Goal: Feedback & Contribution: Leave review/rating

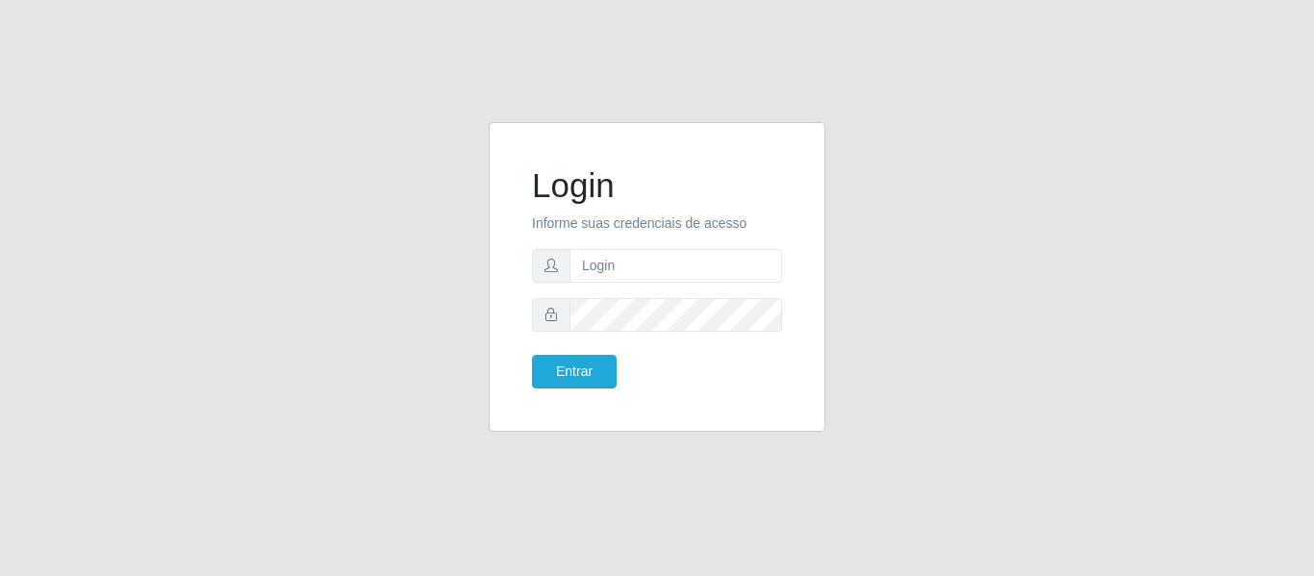
click at [625, 267] on input "text" at bounding box center [675, 266] width 213 height 34
type input "[PERSON_NAME][EMAIL_ADDRESS][DOMAIN_NAME]"
click at [532, 355] on button "Entrar" at bounding box center [574, 372] width 85 height 34
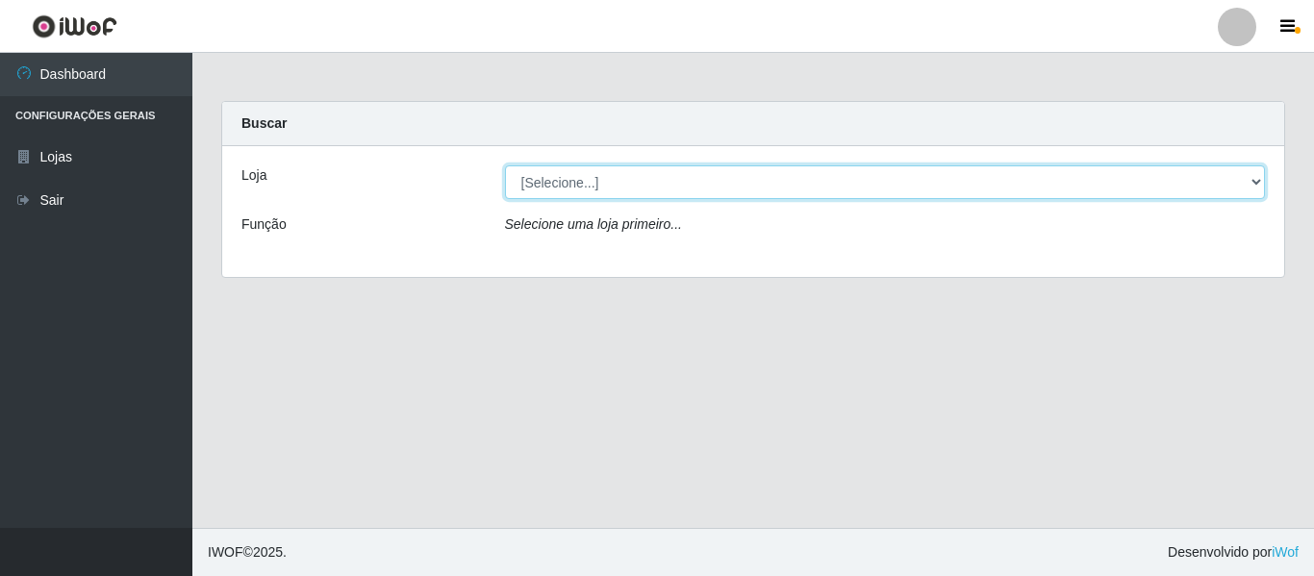
click at [668, 185] on select "[Selecione...] Hiper Queiroz - [GEOGRAPHIC_DATA]" at bounding box center [885, 182] width 761 height 34
select select "497"
click at [505, 165] on select "[Selecione...] Hiper Queiroz - [GEOGRAPHIC_DATA]" at bounding box center [885, 182] width 761 height 34
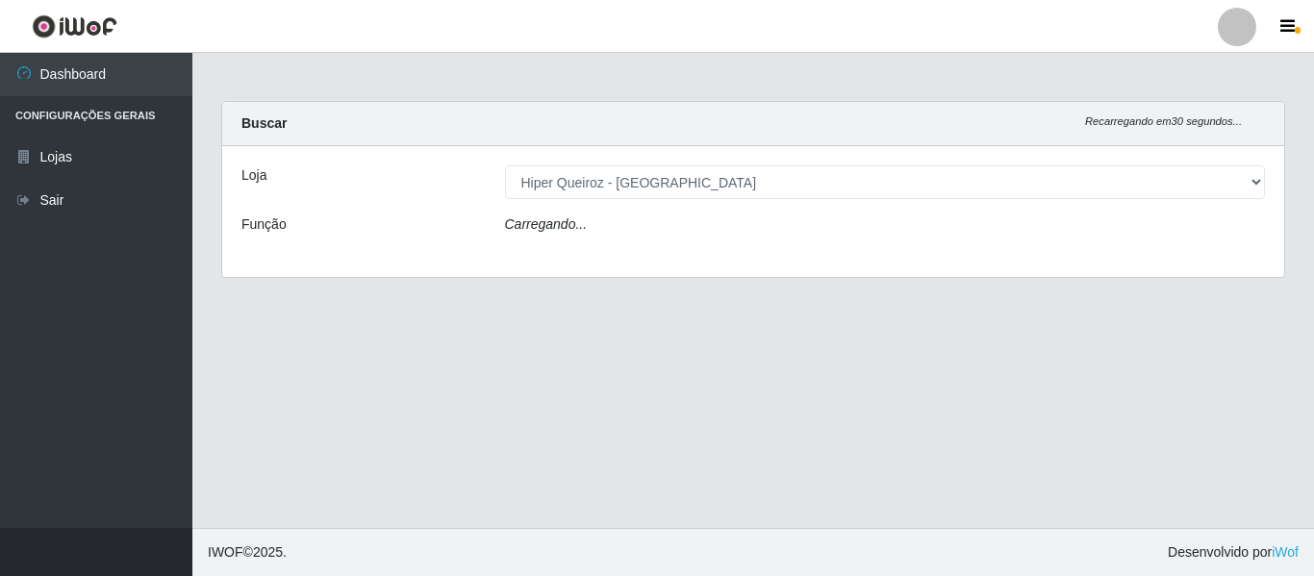
click at [666, 232] on div "Carregando..." at bounding box center [886, 228] width 790 height 28
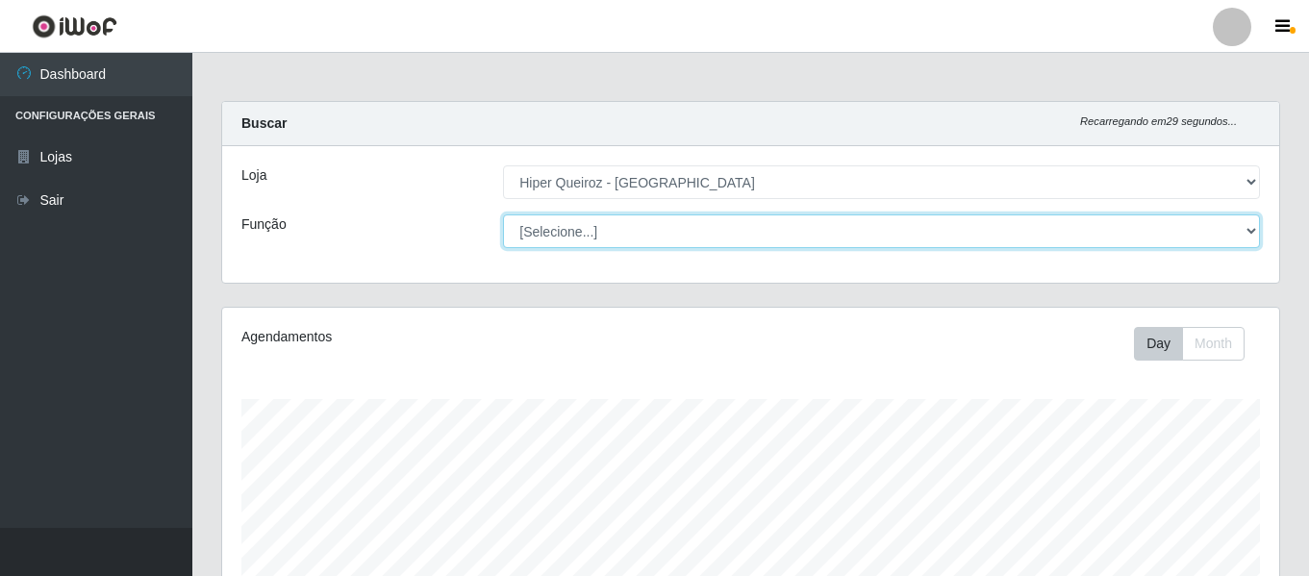
click at [666, 232] on select "[Selecione...] Embalador Embalador + Embalador ++ Repositor Repositor + Reposit…" at bounding box center [881, 231] width 757 height 34
select select "24"
click at [503, 214] on select "[Selecione...] Embalador Embalador + Embalador ++ Repositor Repositor + Reposit…" at bounding box center [881, 231] width 757 height 34
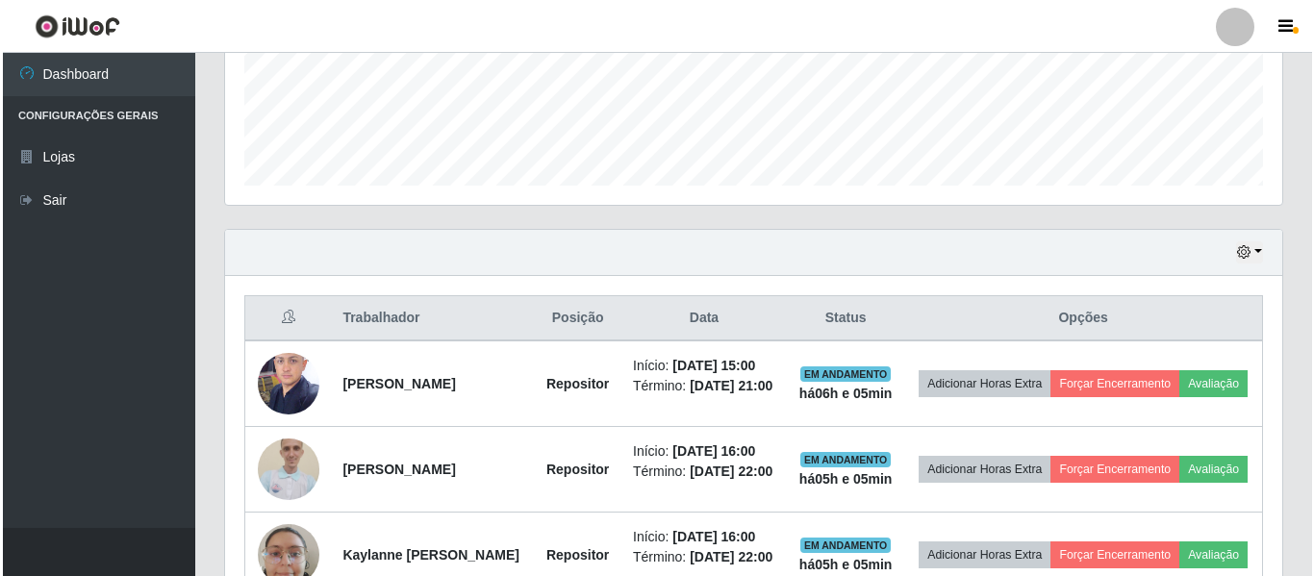
scroll to position [551, 0]
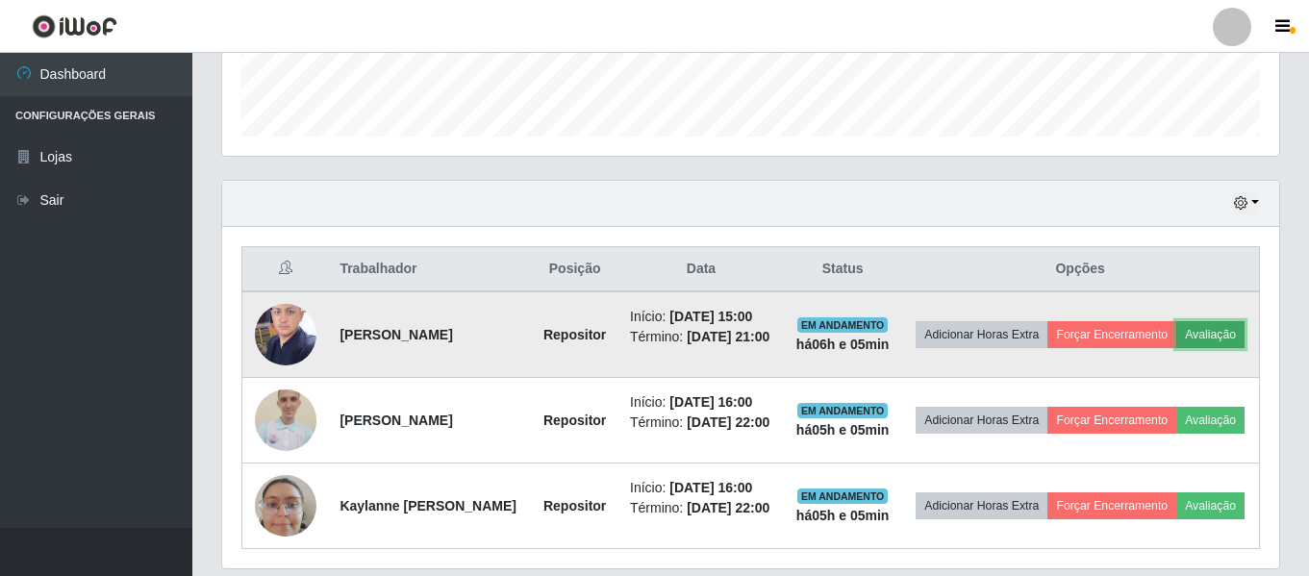
click at [1176, 348] on button "Avaliação" at bounding box center [1210, 334] width 68 height 27
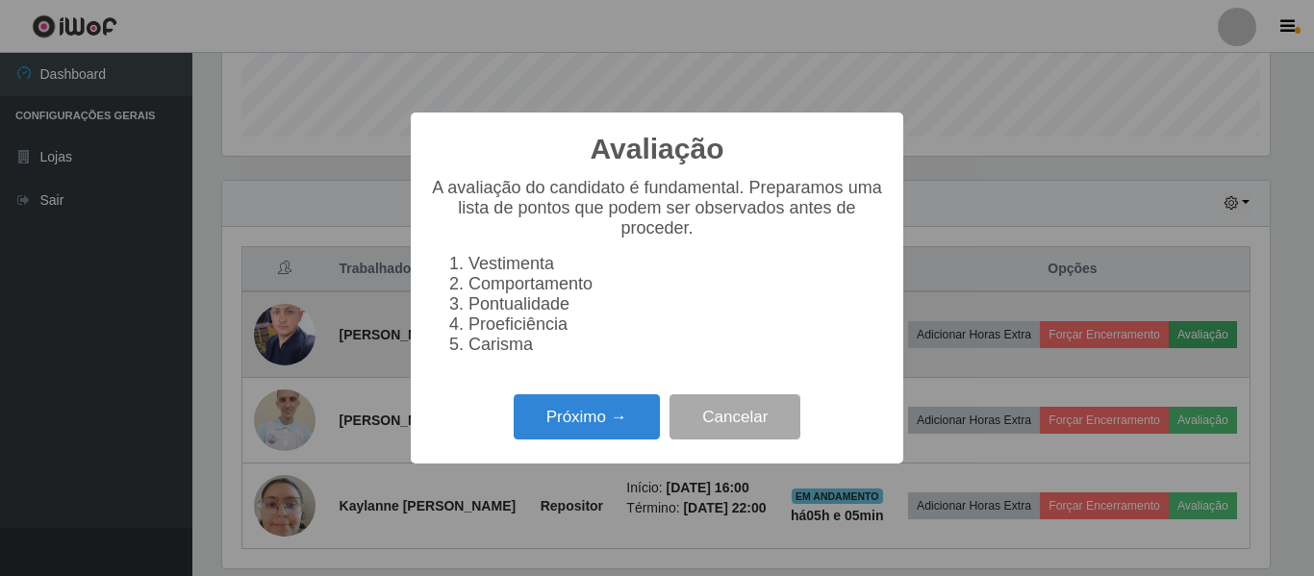
scroll to position [399, 1047]
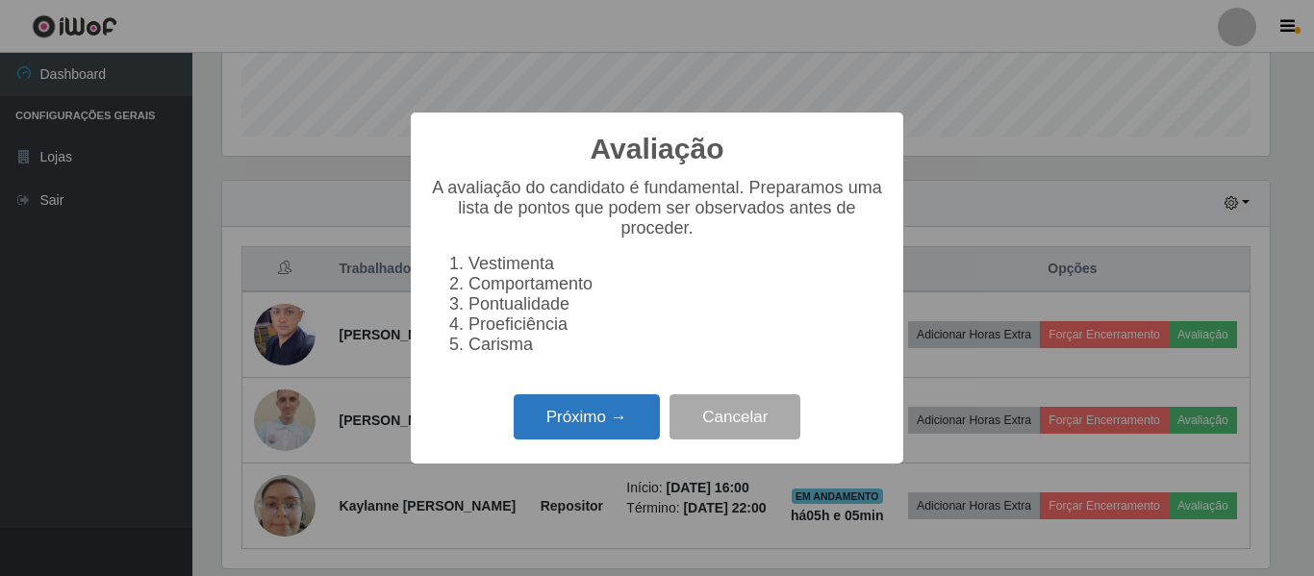
click at [630, 440] on button "Próximo →" at bounding box center [587, 416] width 146 height 45
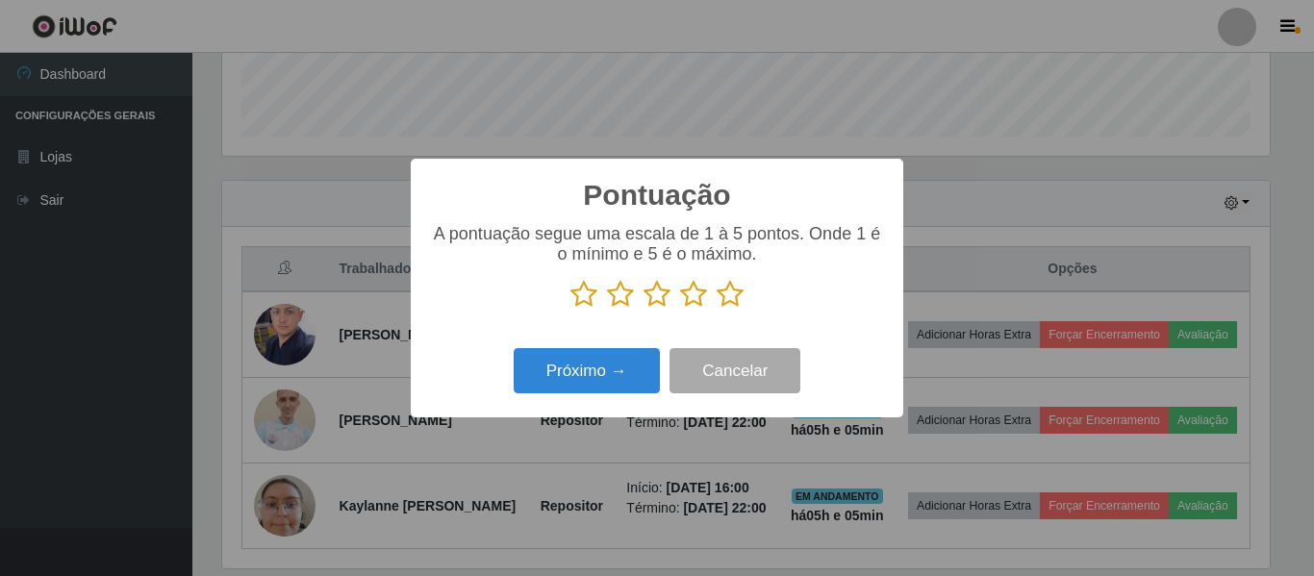
click at [735, 296] on icon at bounding box center [730, 294] width 27 height 29
click at [717, 309] on input "radio" at bounding box center [717, 309] width 0 height 0
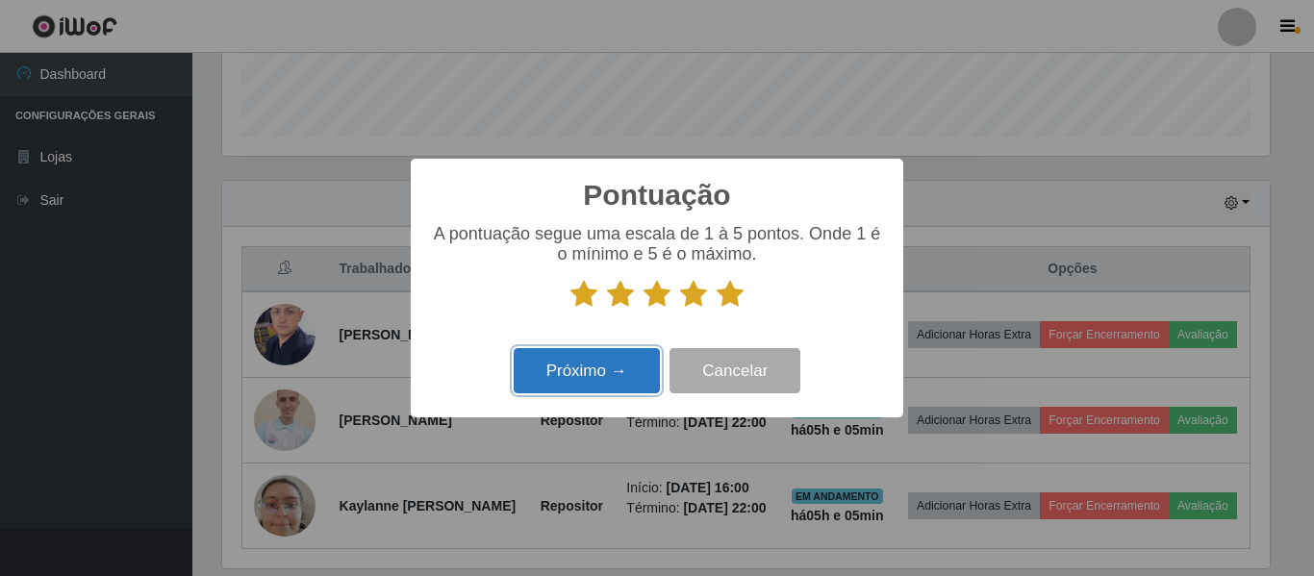
click at [596, 389] on button "Próximo →" at bounding box center [587, 370] width 146 height 45
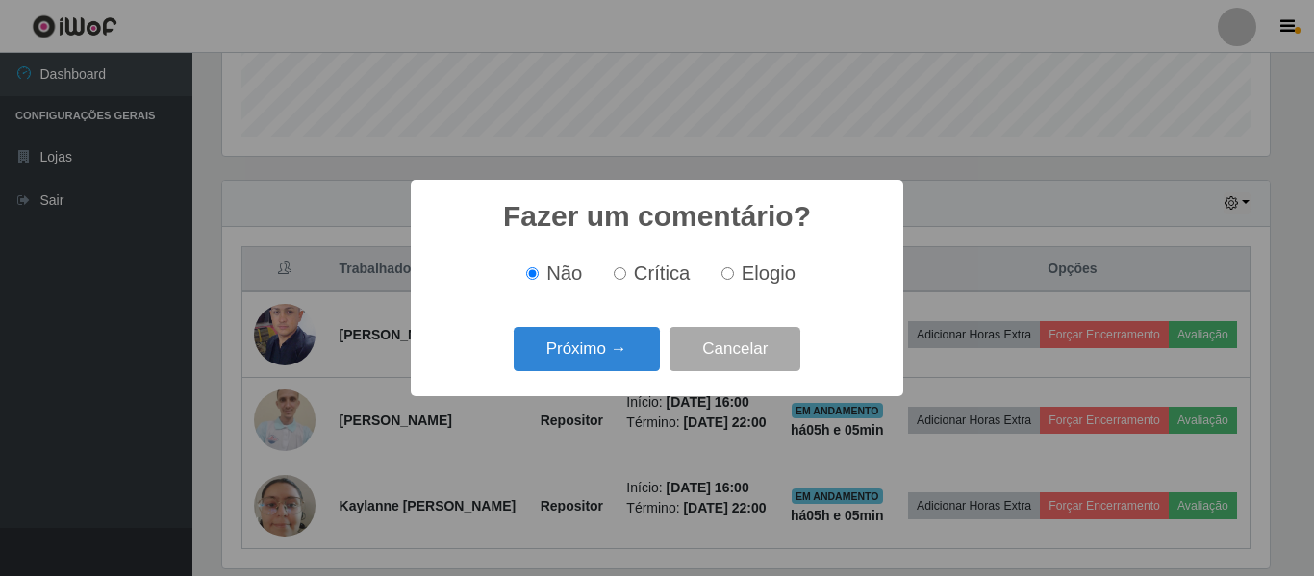
click at [728, 271] on input "Elogio" at bounding box center [727, 273] width 13 height 13
radio input "true"
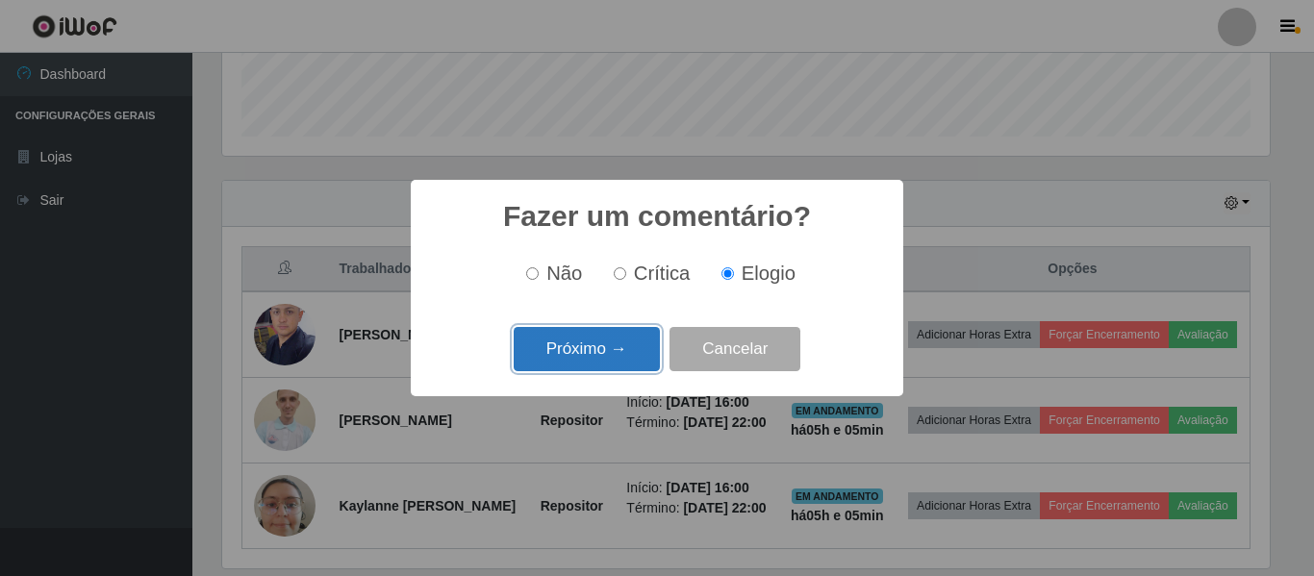
click at [613, 367] on button "Próximo →" at bounding box center [587, 349] width 146 height 45
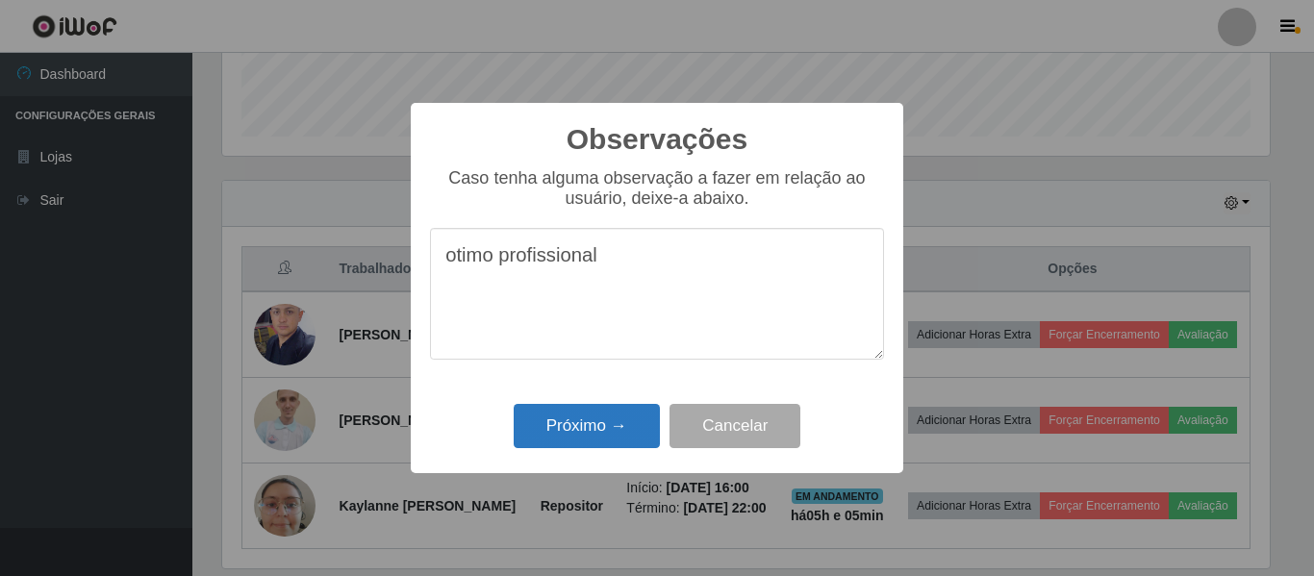
type textarea "otimo profissional"
click at [578, 414] on button "Próximo →" at bounding box center [587, 426] width 146 height 45
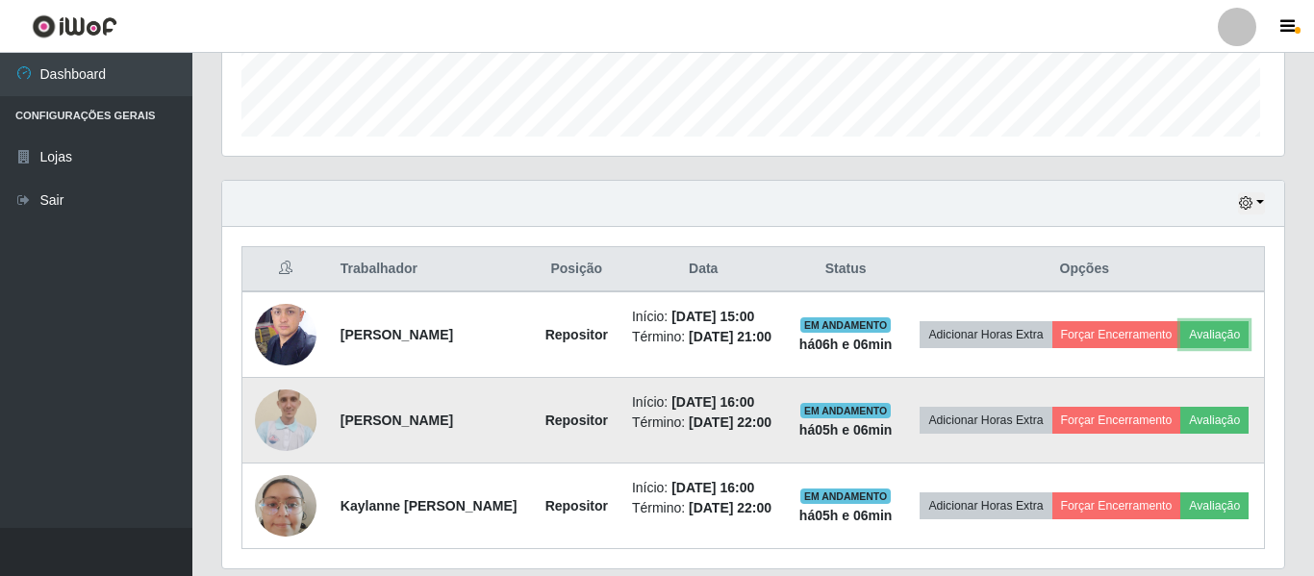
scroll to position [399, 1057]
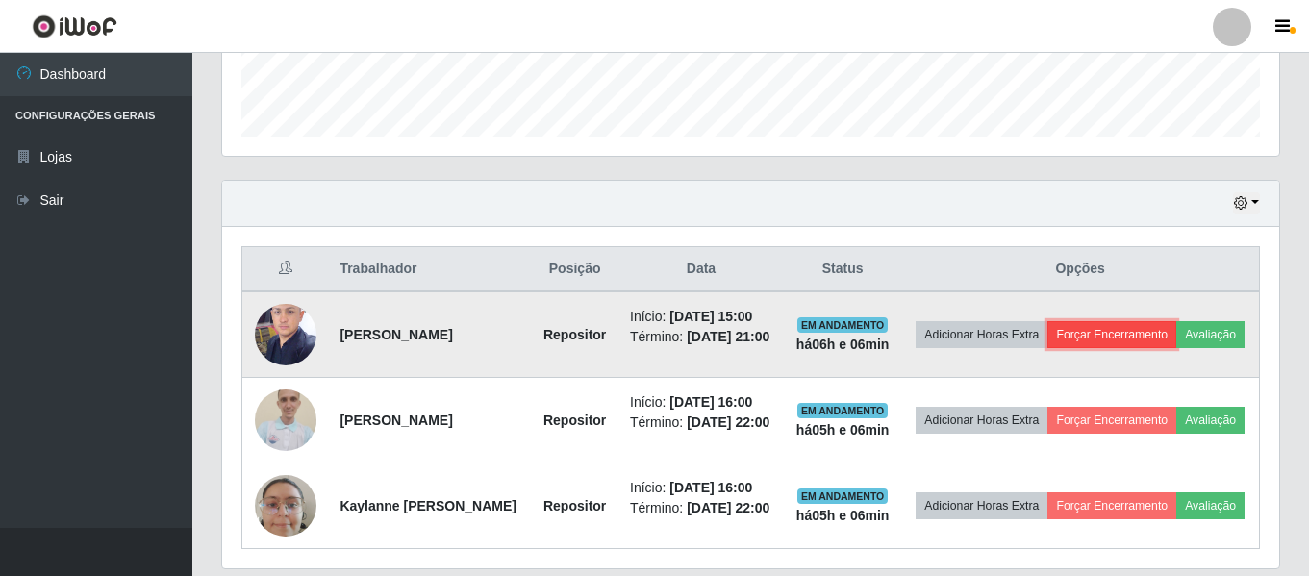
click at [1156, 332] on button "Forçar Encerramento" at bounding box center [1111, 334] width 129 height 27
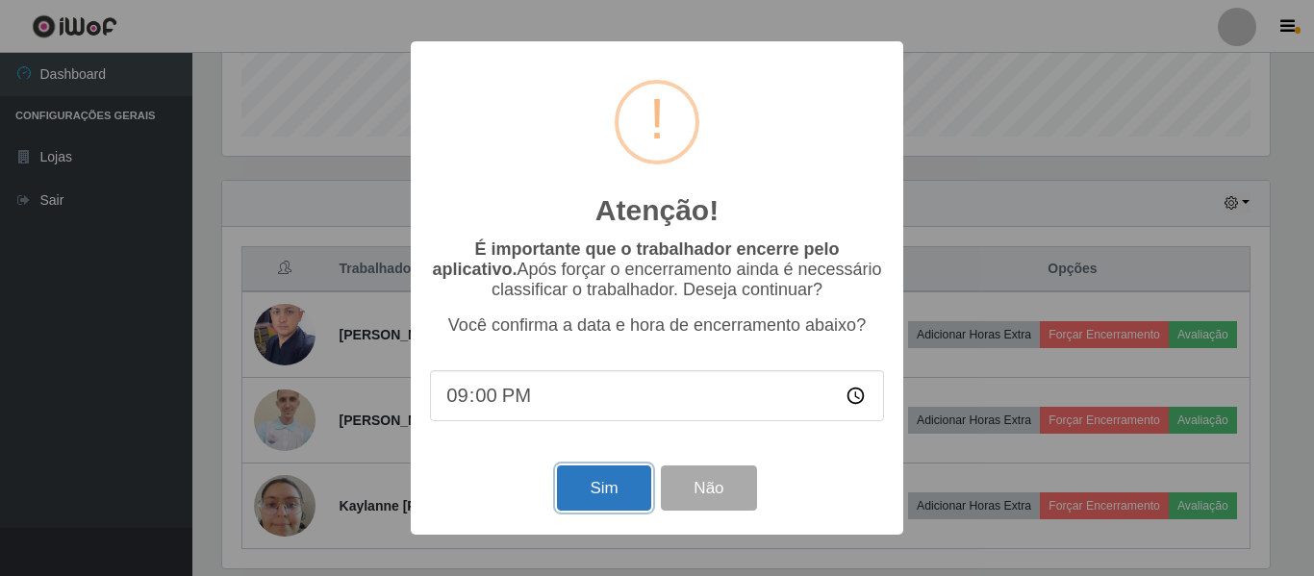
click at [615, 472] on button "Sim" at bounding box center [603, 488] width 93 height 45
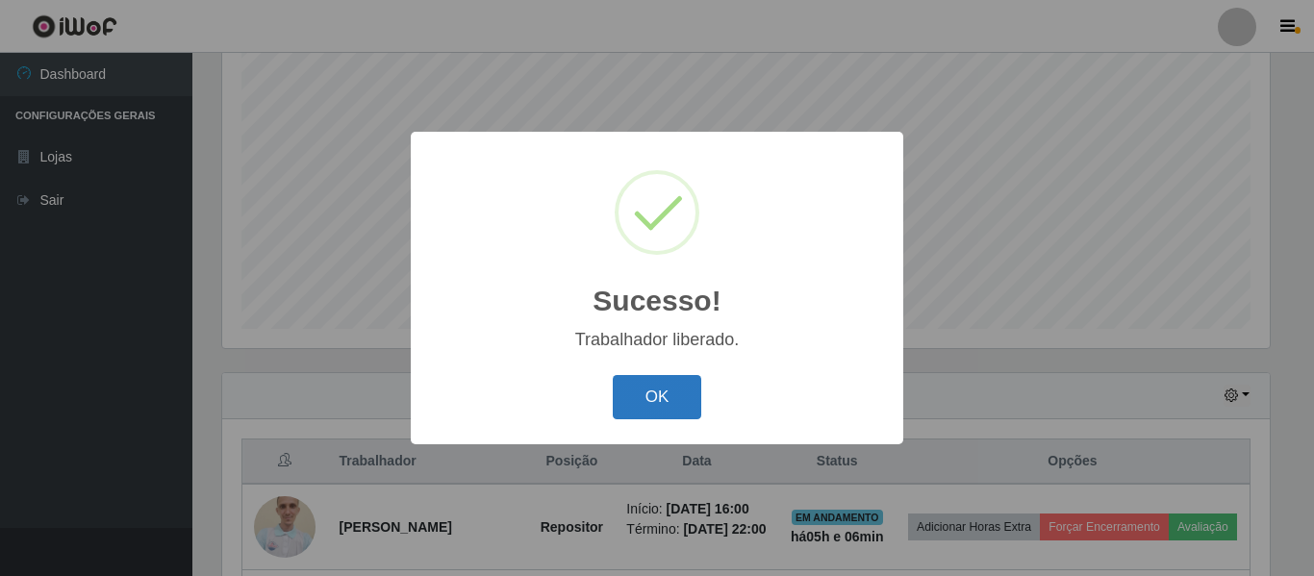
click at [660, 411] on button "OK" at bounding box center [657, 397] width 89 height 45
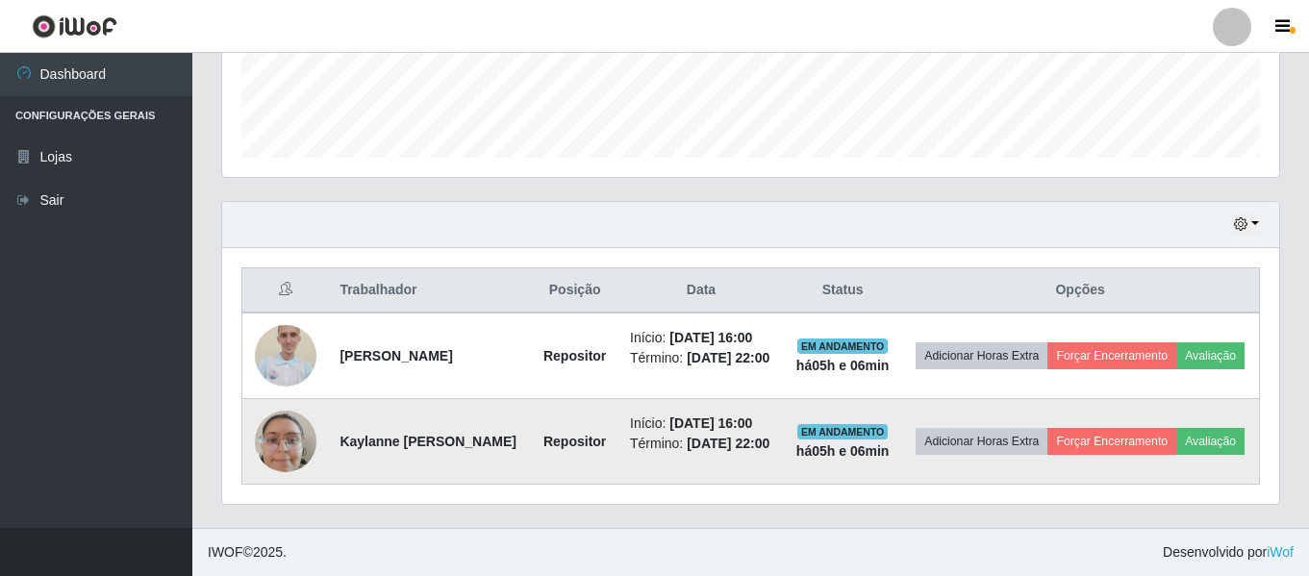
scroll to position [599, 0]
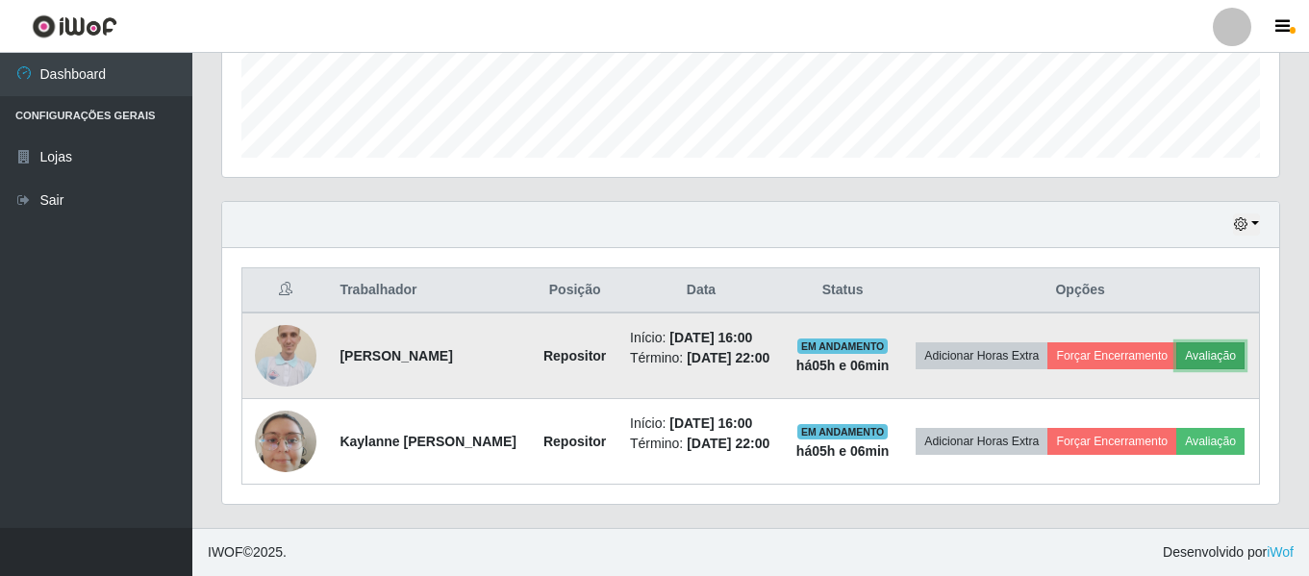
click at [1176, 342] on button "Avaliação" at bounding box center [1210, 355] width 68 height 27
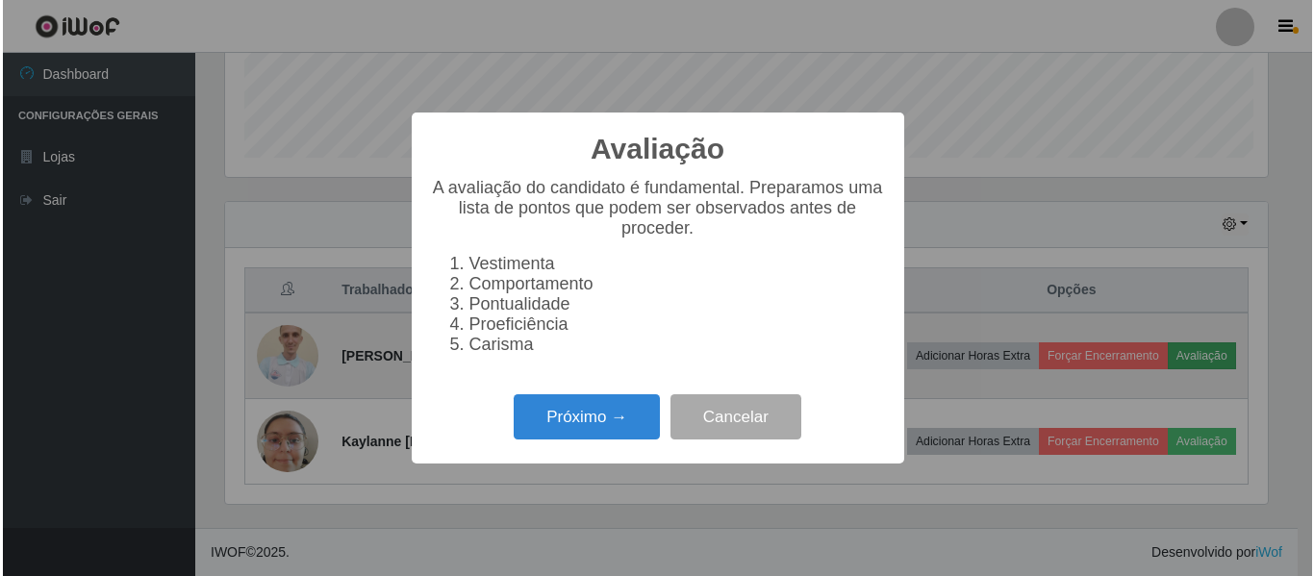
scroll to position [399, 1047]
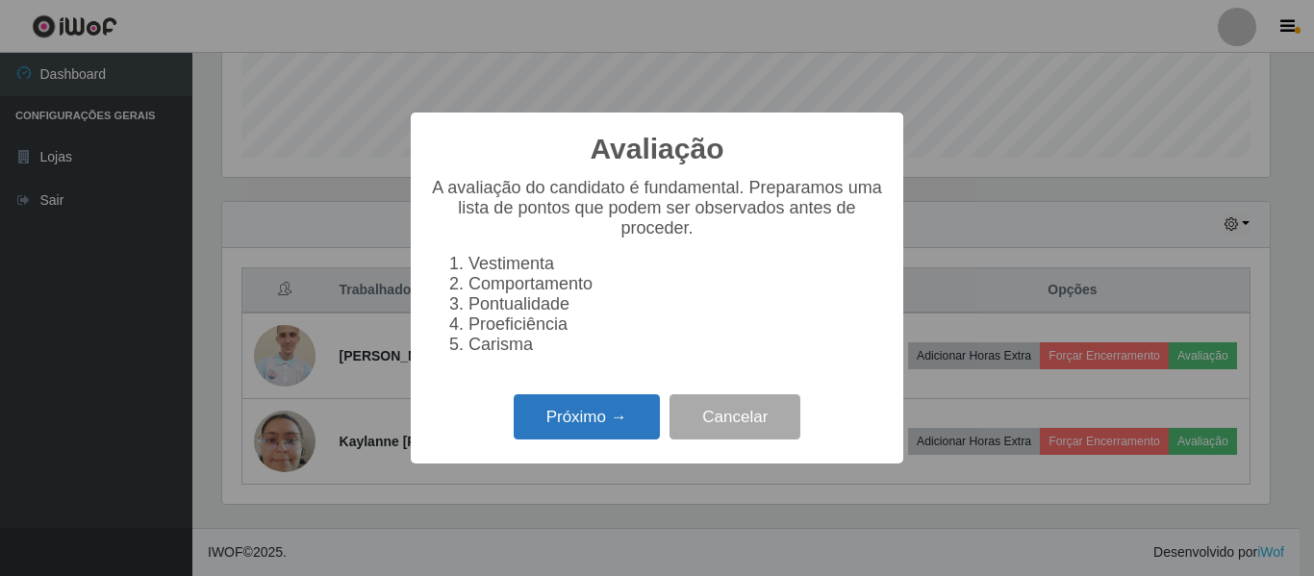
click at [597, 440] on button "Próximo →" at bounding box center [587, 416] width 146 height 45
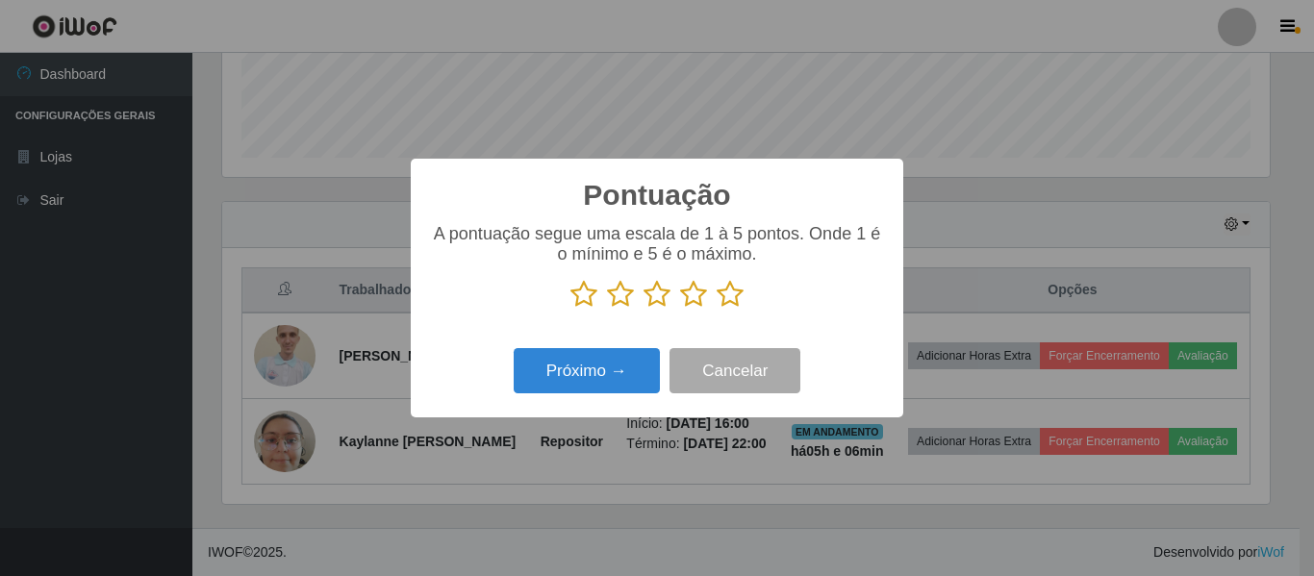
click at [719, 308] on icon at bounding box center [730, 294] width 27 height 29
click at [717, 309] on input "radio" at bounding box center [717, 309] width 0 height 0
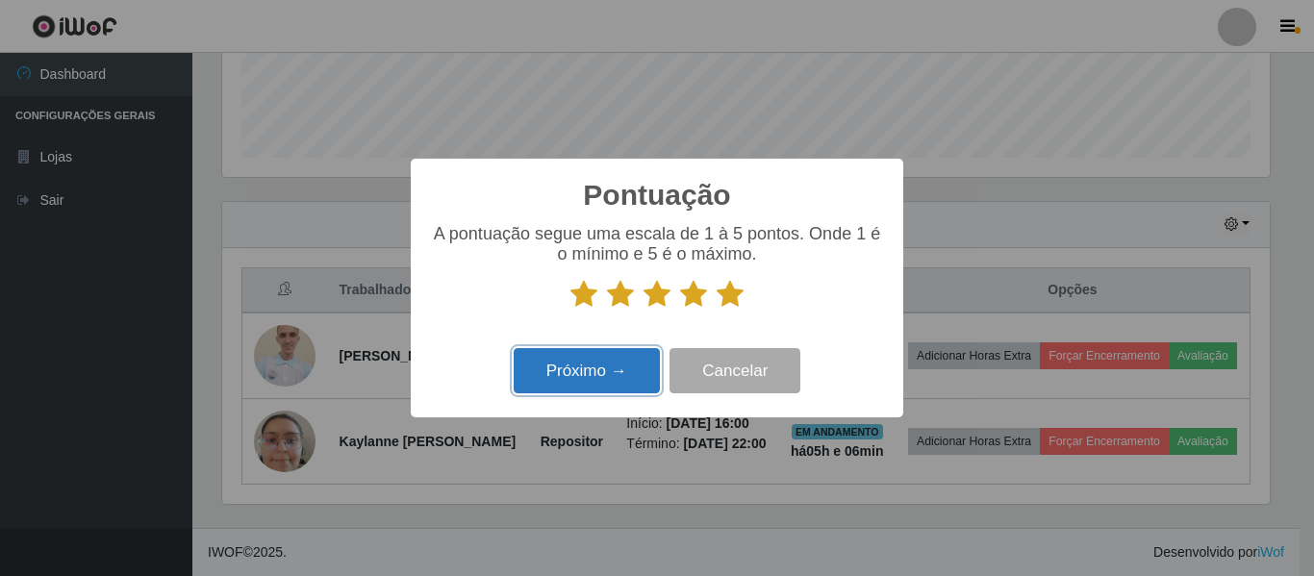
click at [617, 358] on button "Próximo →" at bounding box center [587, 370] width 146 height 45
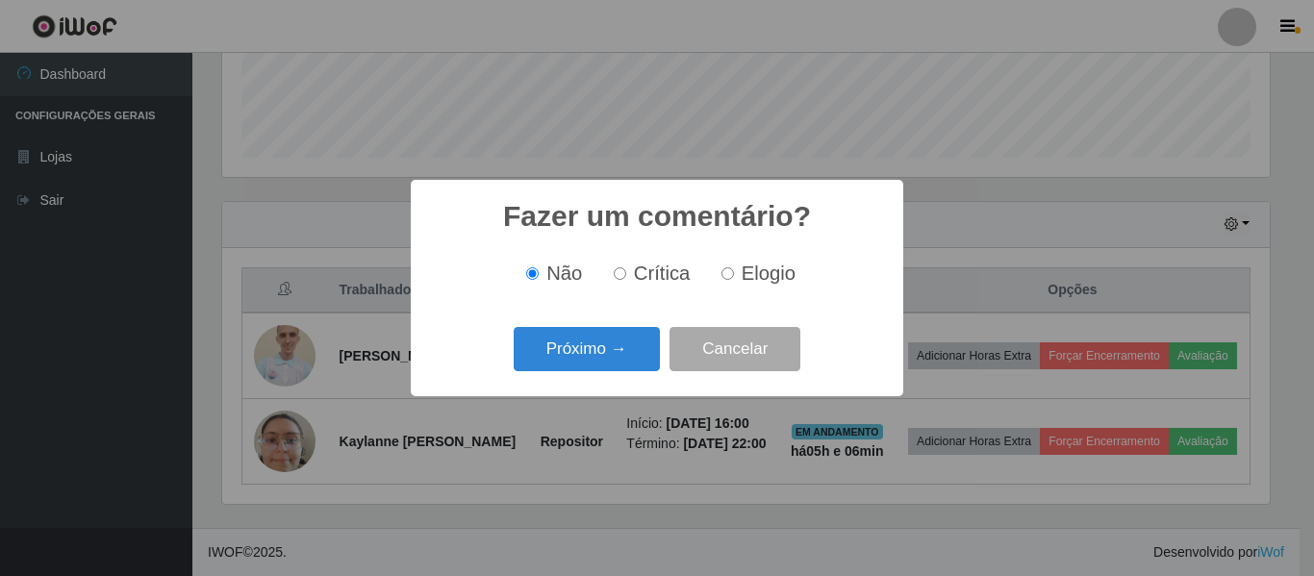
click at [729, 272] on input "Elogio" at bounding box center [727, 273] width 13 height 13
radio input "true"
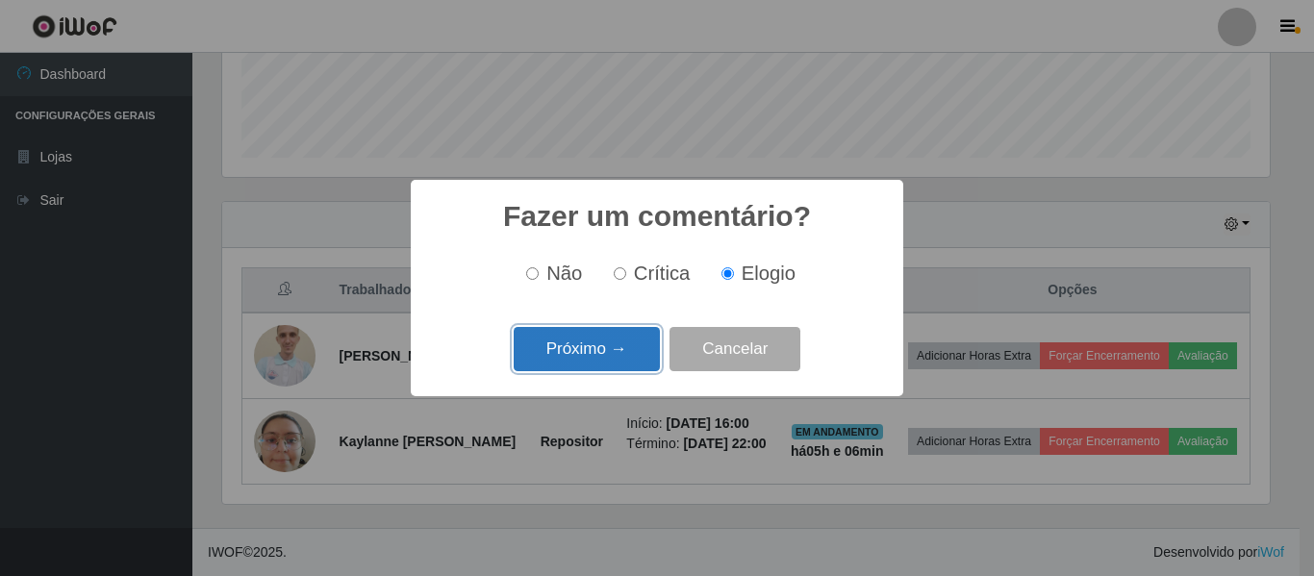
click at [616, 365] on button "Próximo →" at bounding box center [587, 349] width 146 height 45
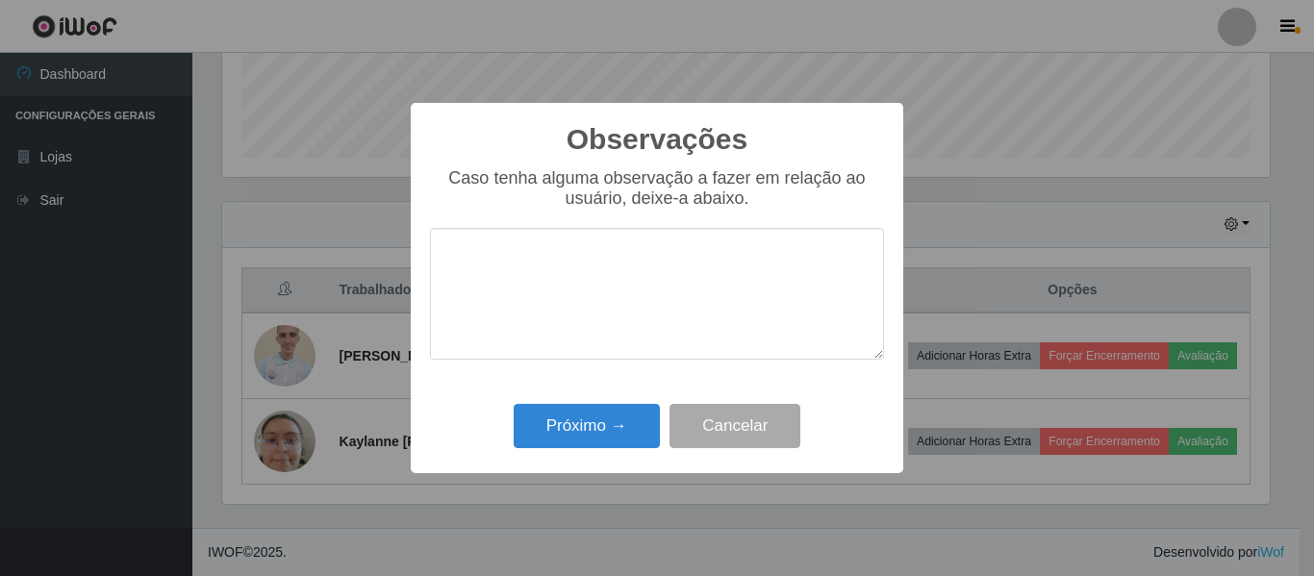
click at [616, 290] on textarea at bounding box center [657, 294] width 454 height 132
drag, startPoint x: 617, startPoint y: 289, endPoint x: 443, endPoint y: 290, distance: 173.1
click at [443, 290] on textarea "otimo profissional" at bounding box center [657, 294] width 454 height 132
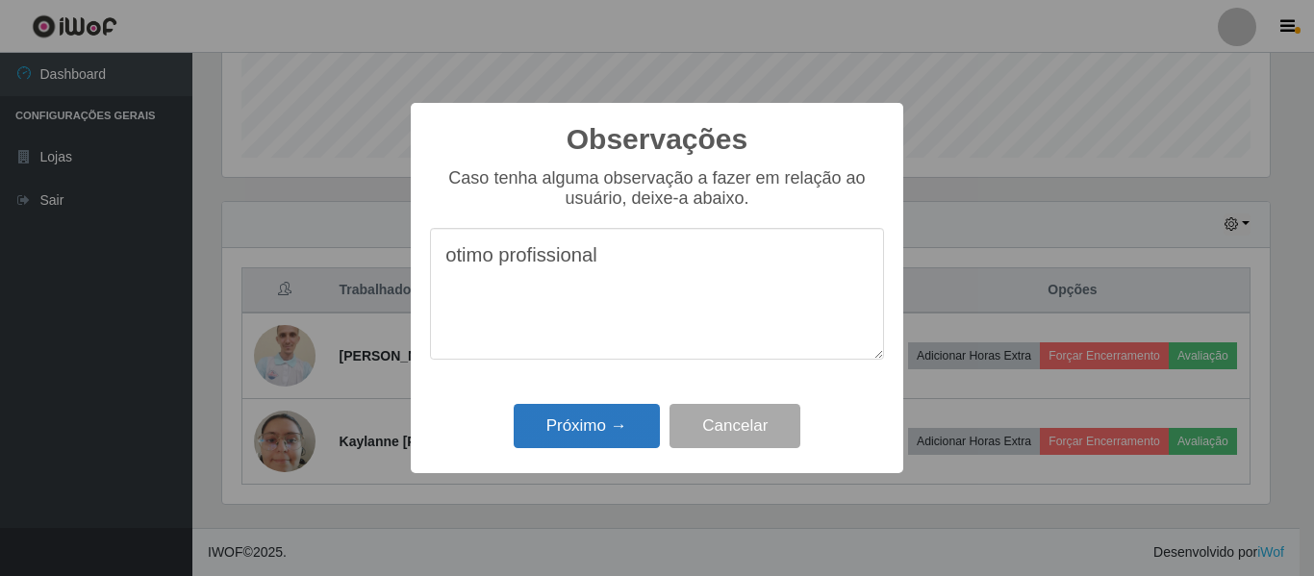
type textarea "otimo profissional"
click at [587, 413] on button "Próximo →" at bounding box center [587, 426] width 146 height 45
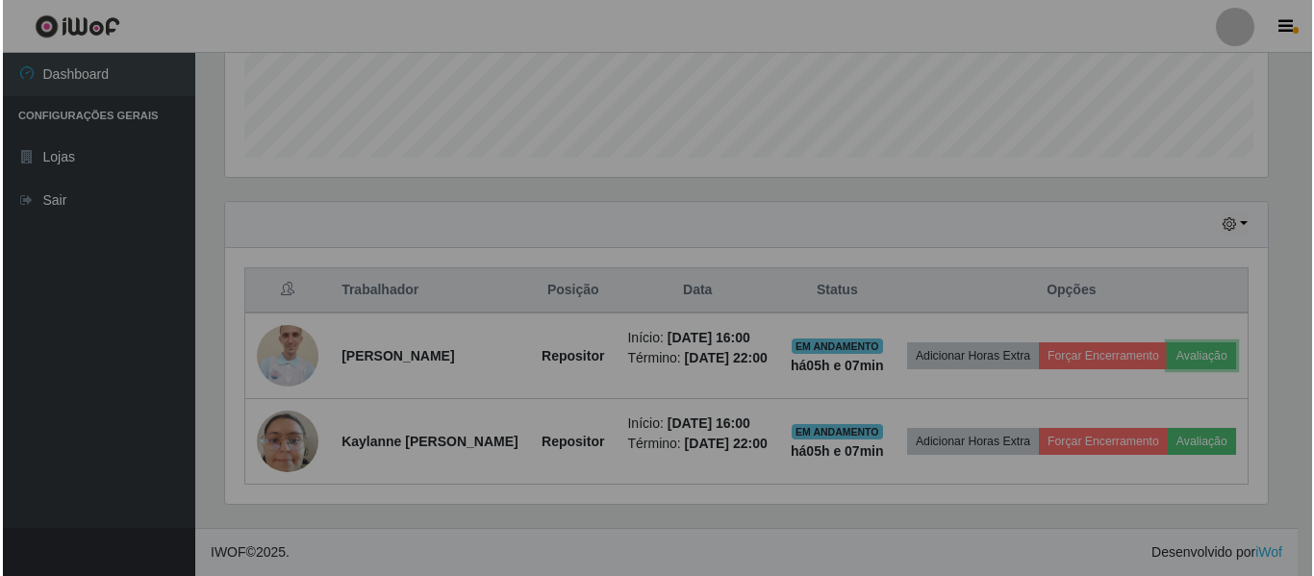
scroll to position [399, 1057]
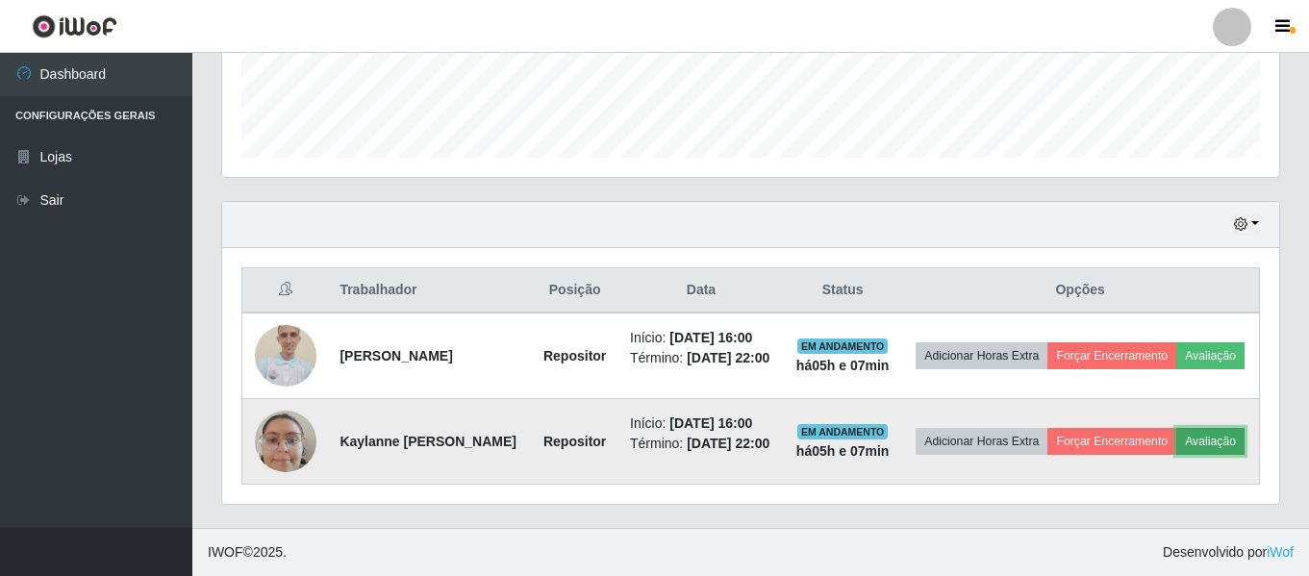
click at [1176, 455] on button "Avaliação" at bounding box center [1210, 441] width 68 height 27
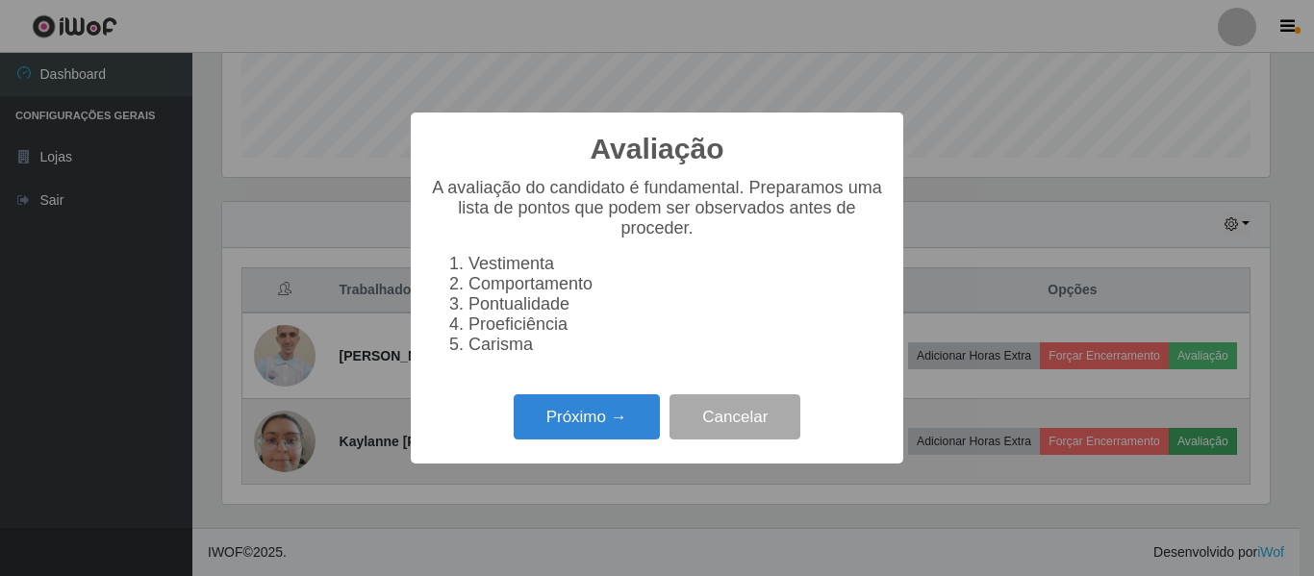
scroll to position [399, 1047]
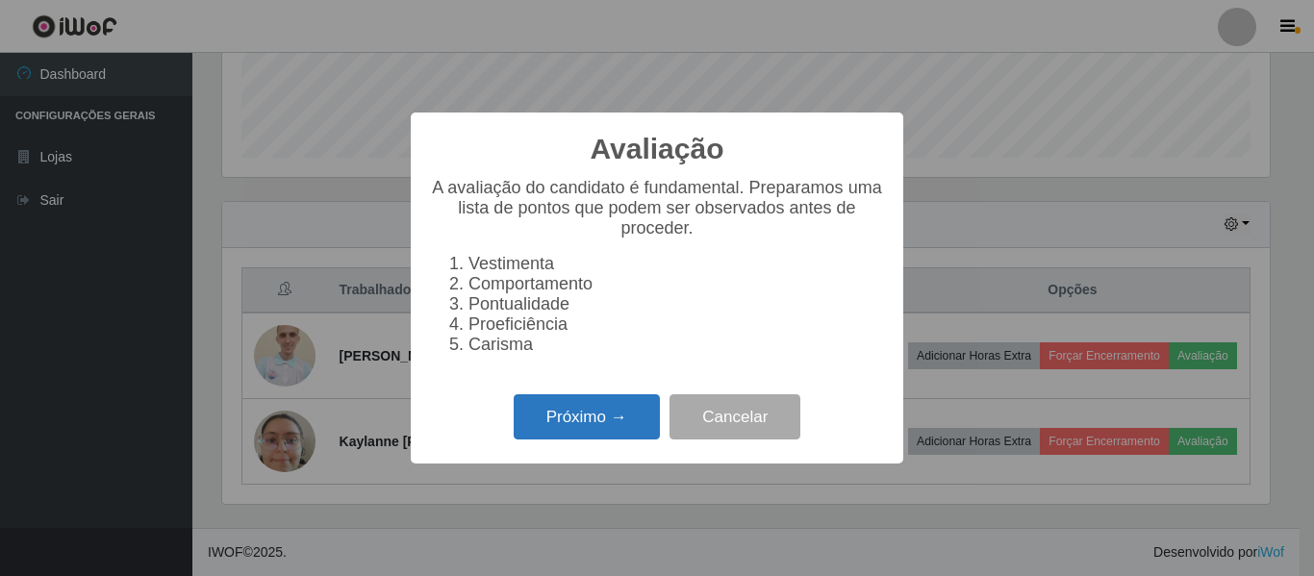
click at [604, 435] on button "Próximo →" at bounding box center [587, 416] width 146 height 45
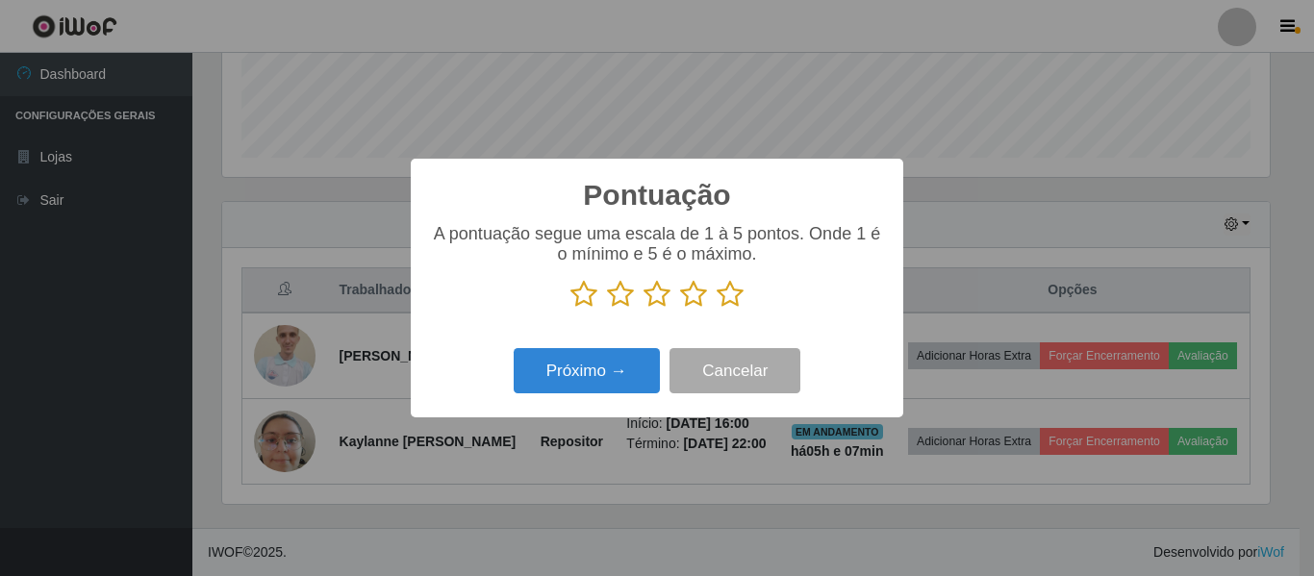
scroll to position [961462, 960814]
click at [738, 304] on icon at bounding box center [730, 294] width 27 height 29
click at [717, 309] on input "radio" at bounding box center [717, 309] width 0 height 0
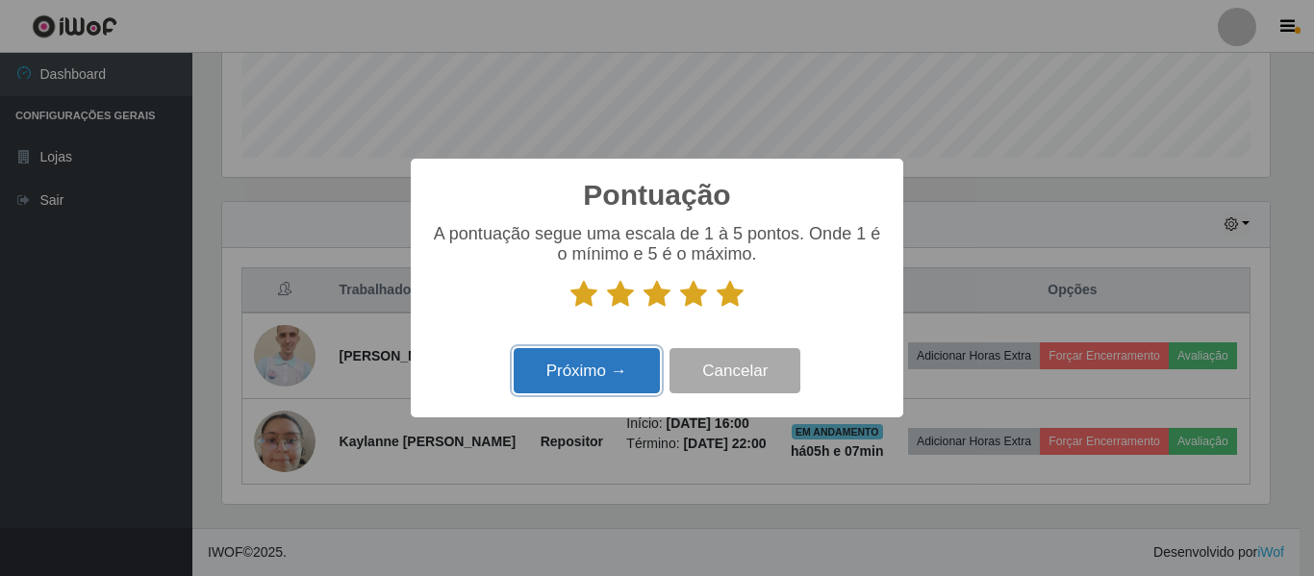
click at [570, 389] on button "Próximo →" at bounding box center [587, 370] width 146 height 45
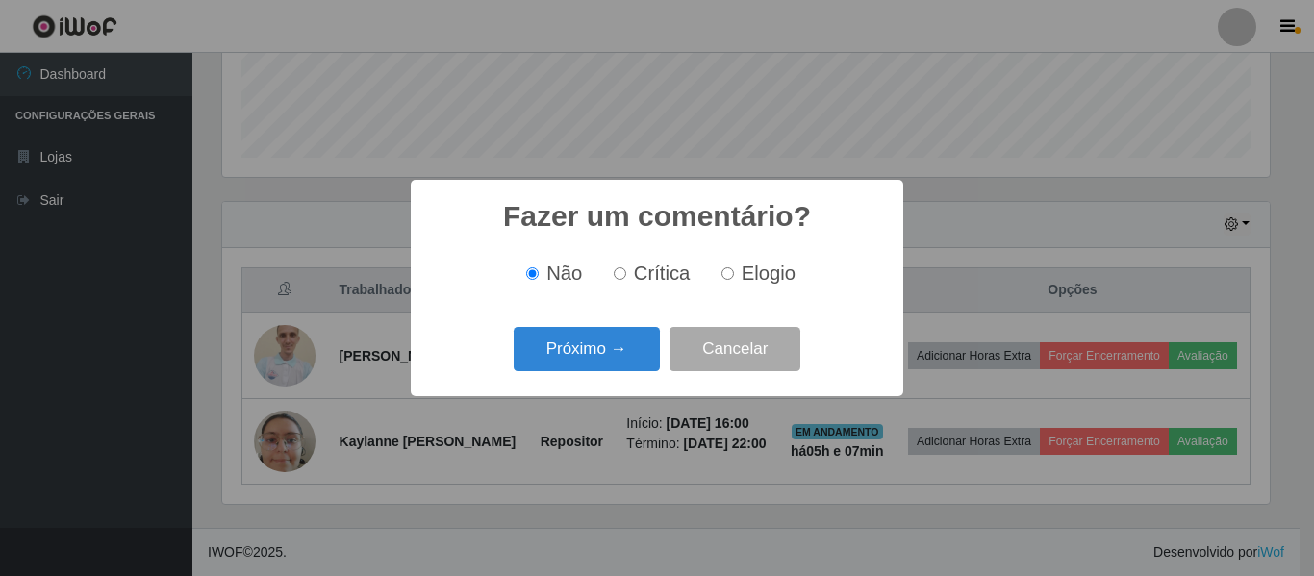
click at [734, 275] on label "Elogio" at bounding box center [755, 274] width 82 height 22
click at [734, 275] on input "Elogio" at bounding box center [727, 273] width 13 height 13
radio input "true"
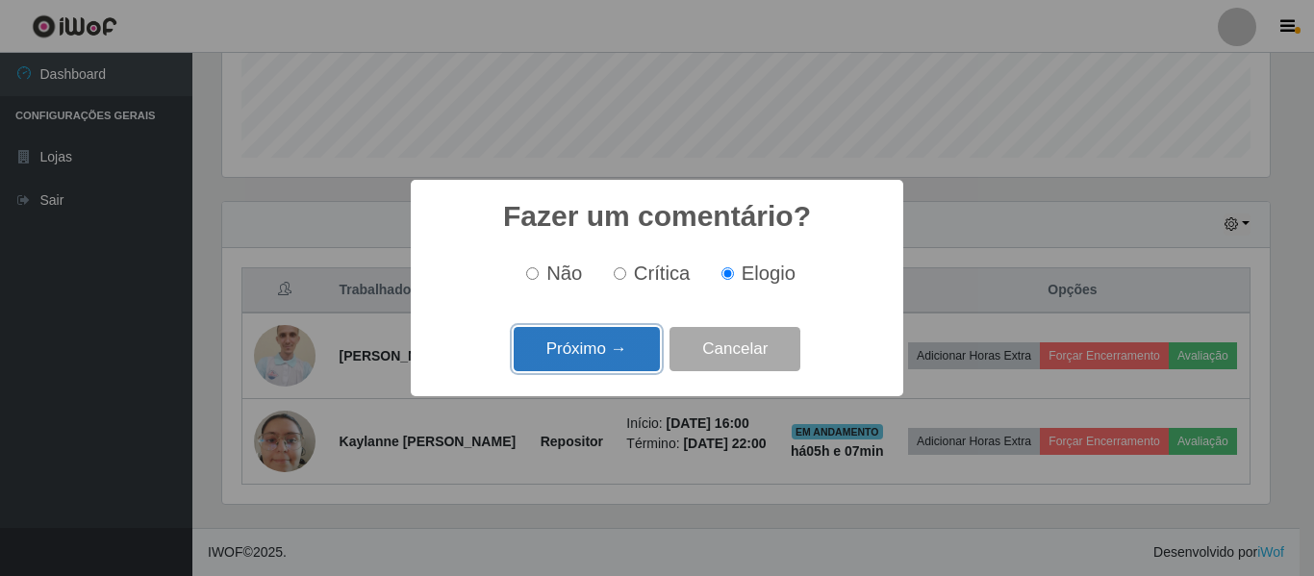
click at [641, 350] on button "Próximo →" at bounding box center [587, 349] width 146 height 45
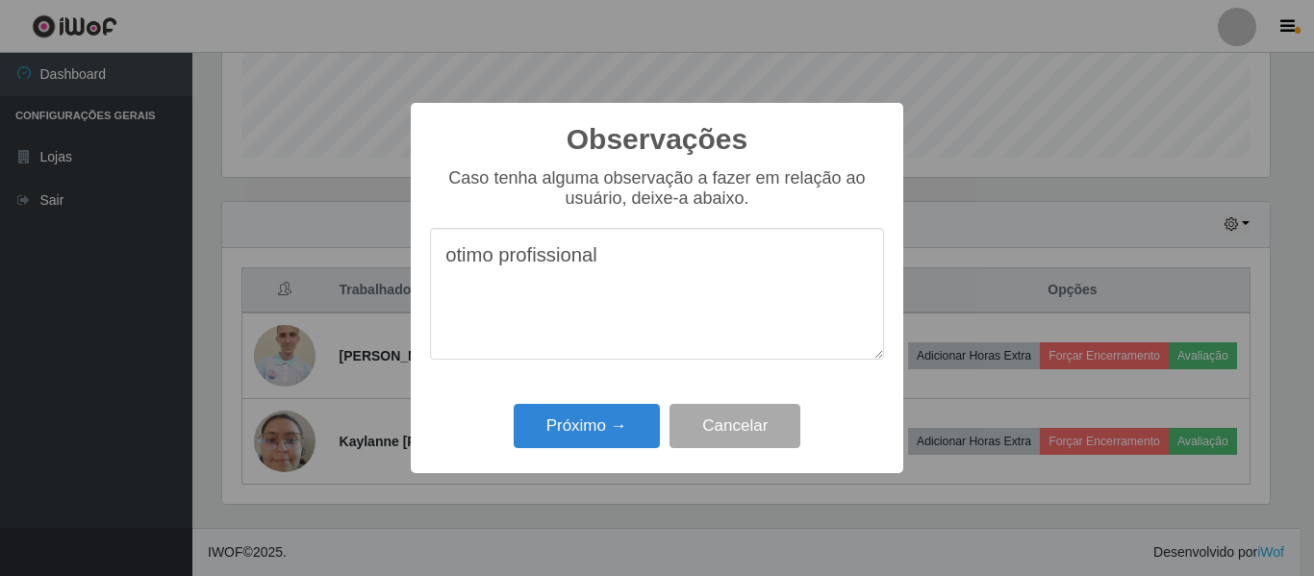
type textarea "otimo profissional"
click at [607, 460] on div "Observações × Caso tenha alguma observação a fazer em relação ao usuário, deixe…" at bounding box center [657, 288] width 492 height 370
click at [609, 439] on button "Próximo →" at bounding box center [587, 426] width 146 height 45
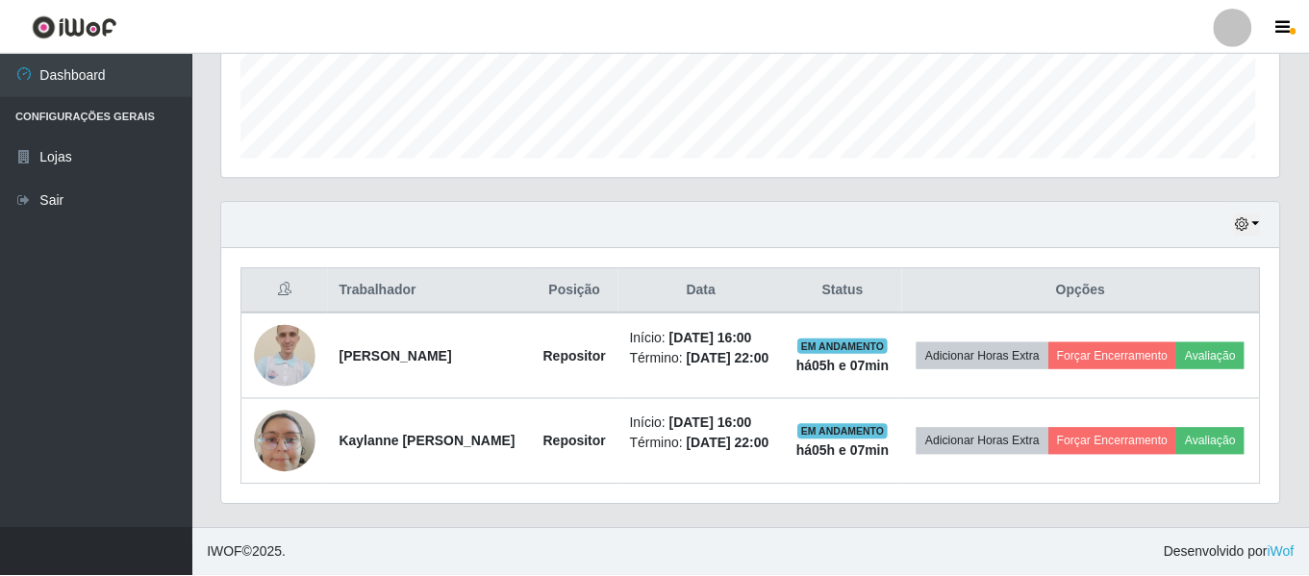
scroll to position [399, 1057]
